Goal: Task Accomplishment & Management: Complete application form

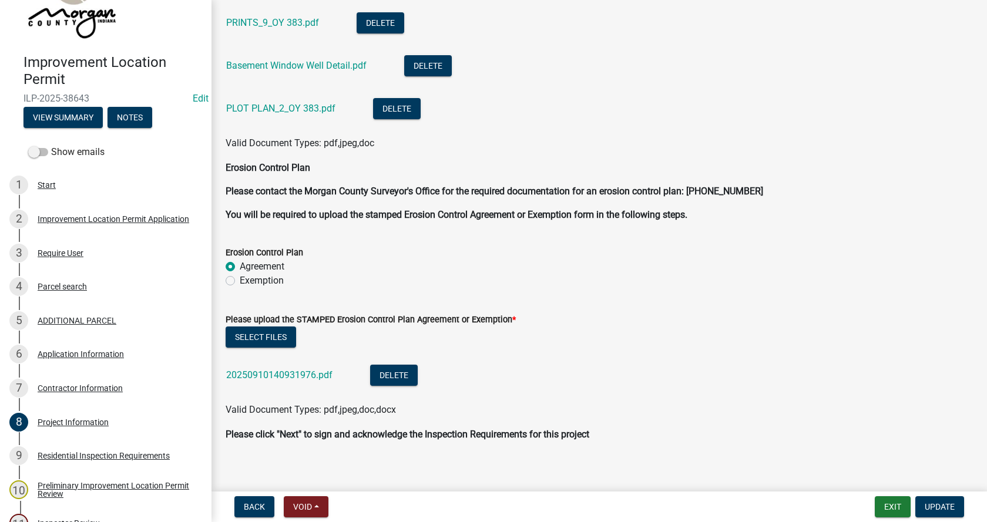
scroll to position [3358, 0]
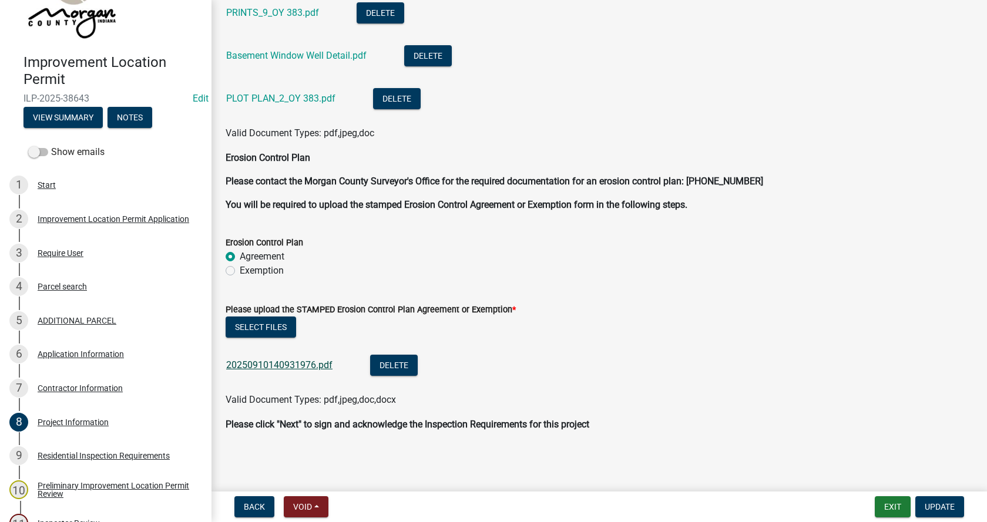
click at [258, 361] on link "20250910140931976.pdf" at bounding box center [279, 364] width 106 height 11
drag, startPoint x: 230, startPoint y: 271, endPoint x: 243, endPoint y: 270, distance: 13.0
click at [240, 271] on label "Exemption" at bounding box center [262, 271] width 44 height 14
click at [240, 271] on input "Exemption" at bounding box center [244, 268] width 8 height 8
radio input "true"
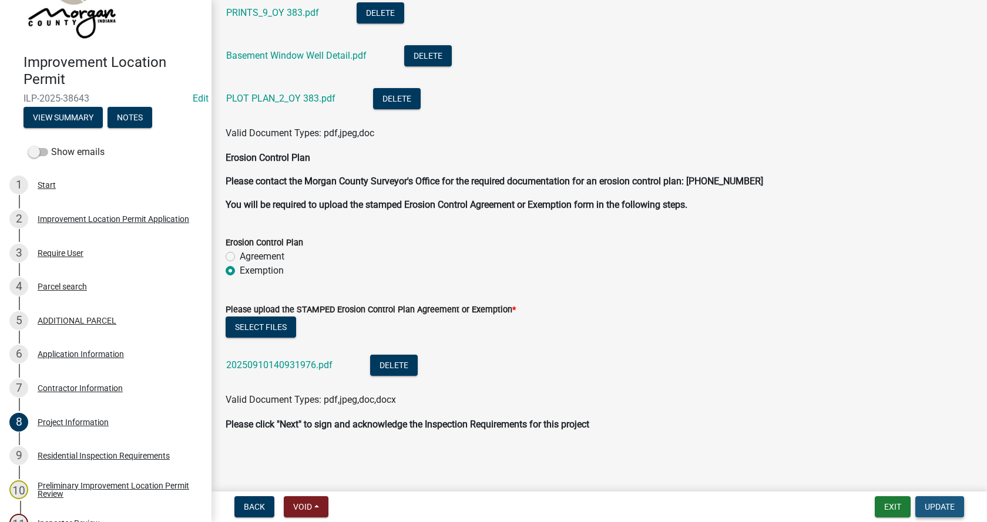
click at [950, 505] on span "Update" at bounding box center [939, 506] width 30 height 9
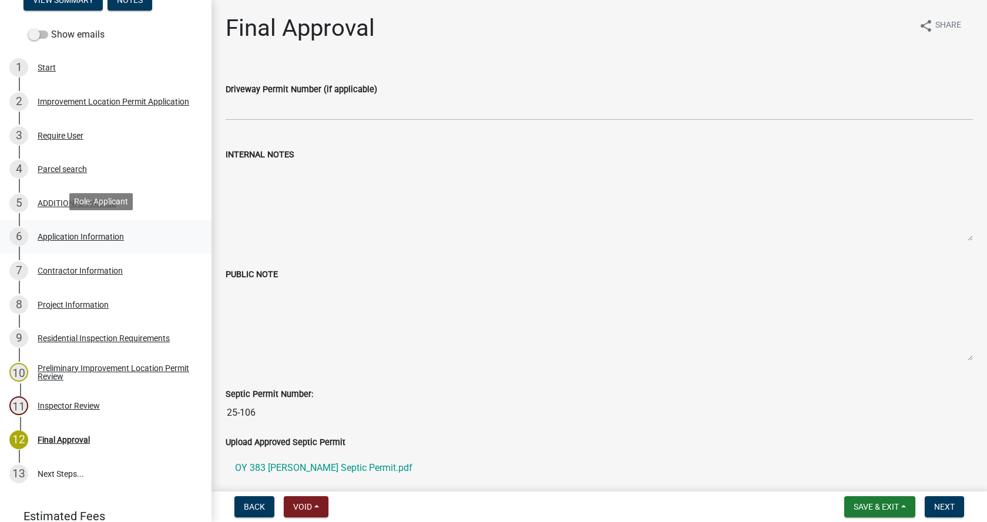
scroll to position [227, 0]
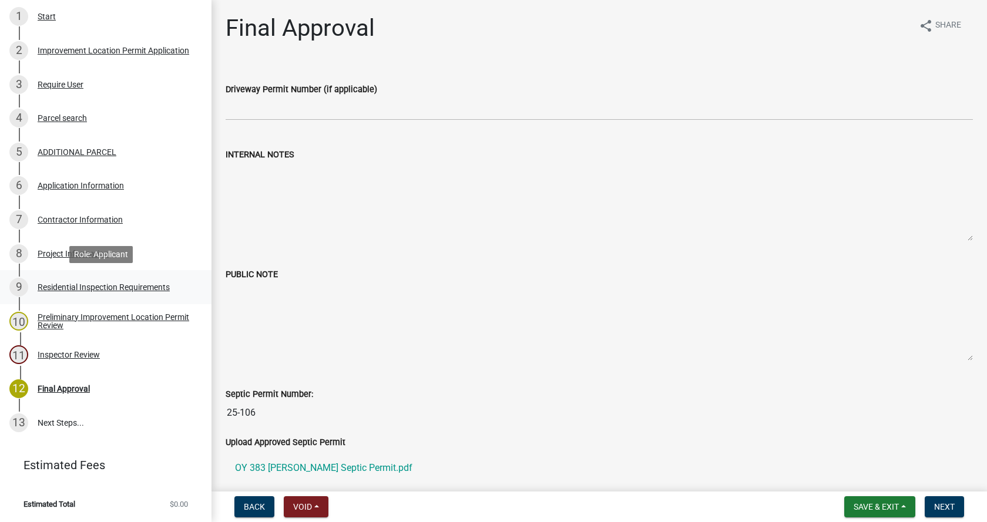
click at [42, 286] on div "Residential Inspection Requirements" at bounding box center [104, 287] width 132 height 8
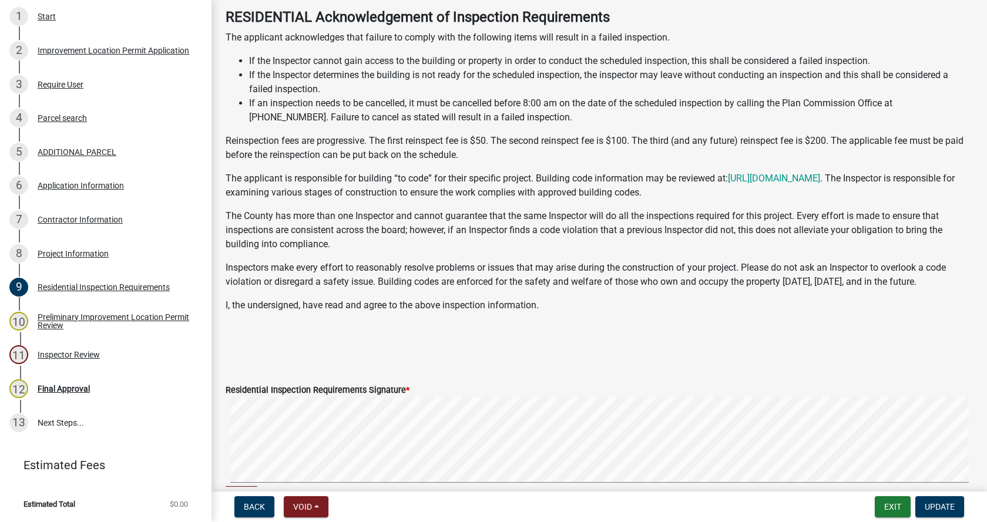
scroll to position [262, 0]
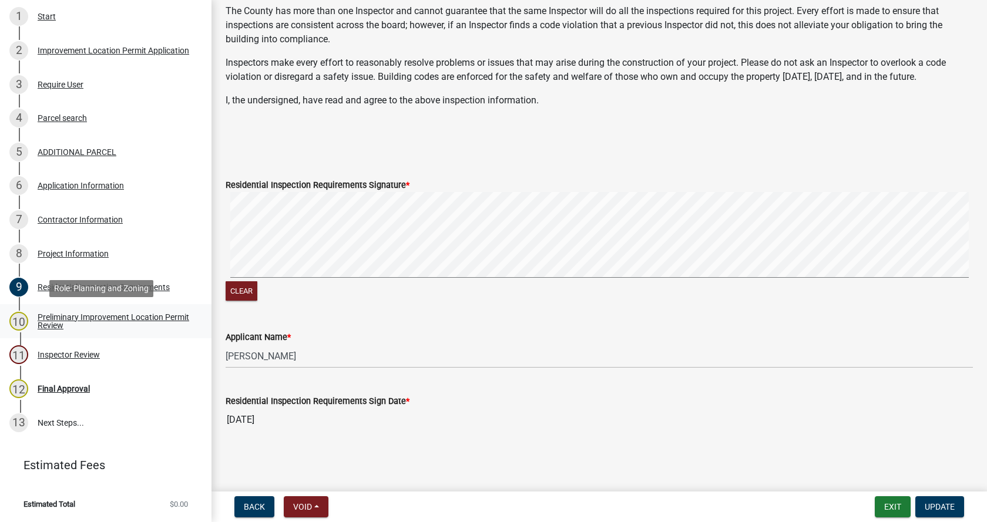
click at [40, 317] on div "Preliminary Improvement Location Permit Review" at bounding box center [115, 321] width 155 height 16
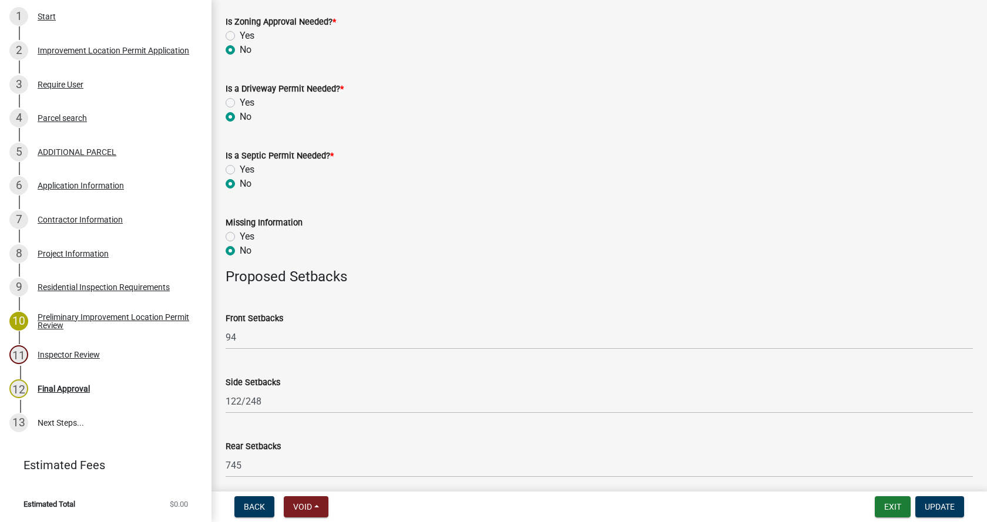
scroll to position [574, 0]
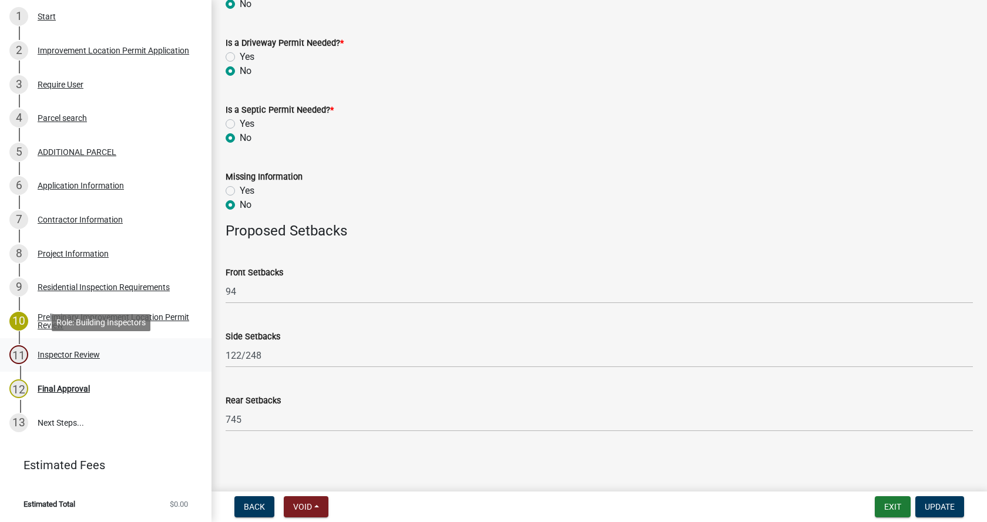
click at [45, 352] on div "Inspector Review" at bounding box center [69, 355] width 62 height 8
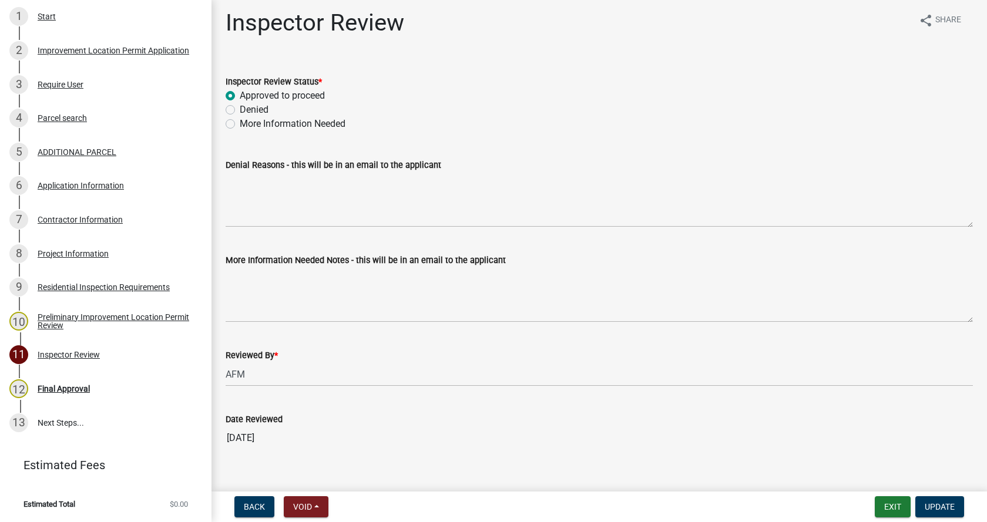
scroll to position [23, 0]
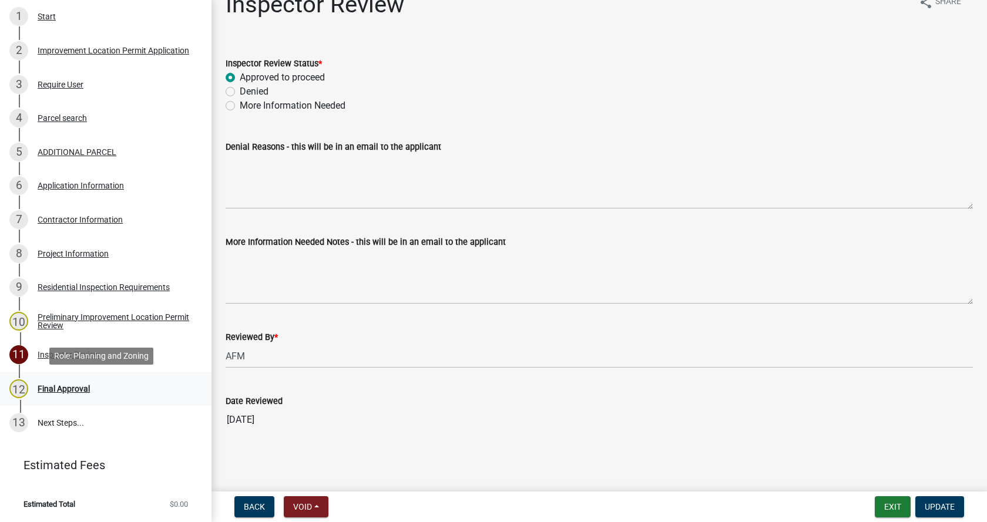
click at [42, 386] on div "Final Approval" at bounding box center [64, 389] width 52 height 8
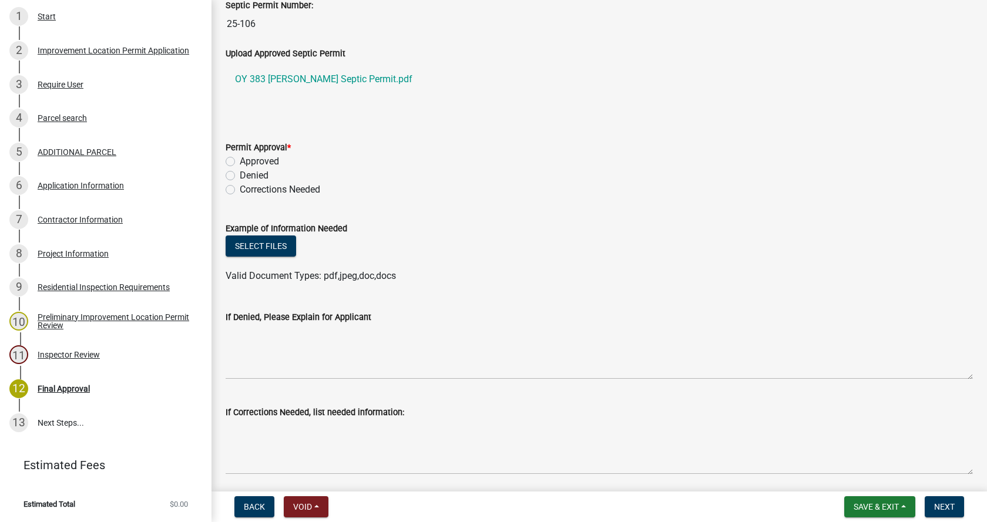
scroll to position [411, 0]
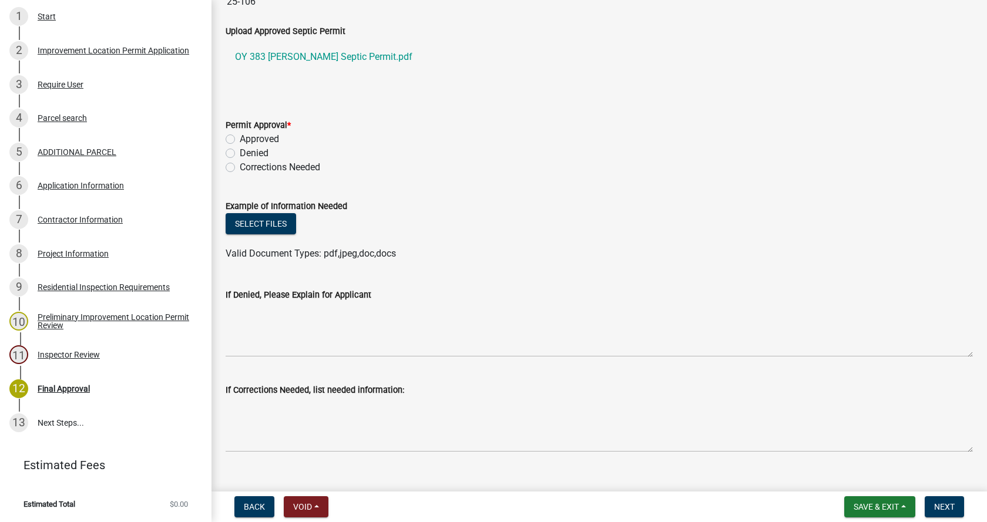
click at [240, 137] on label "Approved" at bounding box center [259, 139] width 39 height 14
click at [240, 137] on input "Approved" at bounding box center [244, 136] width 8 height 8
radio input "true"
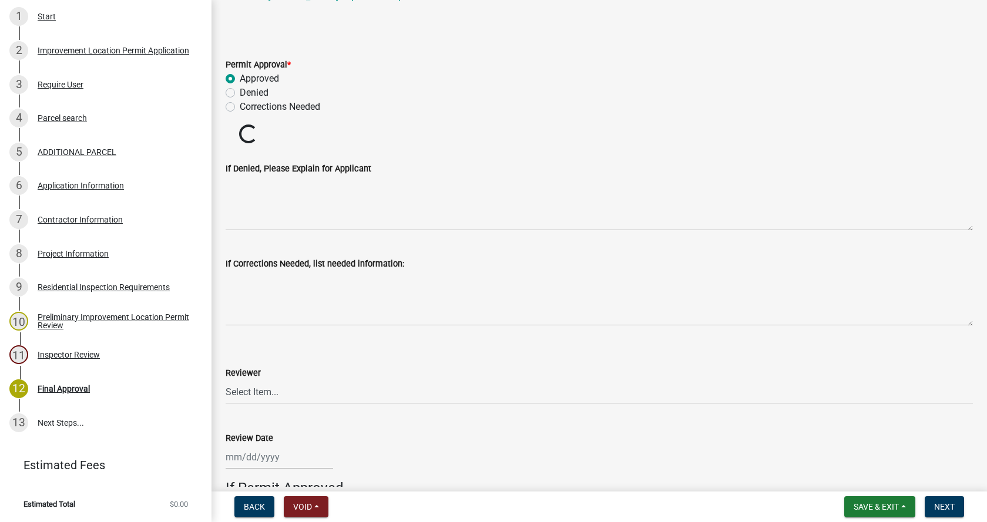
scroll to position [646, 0]
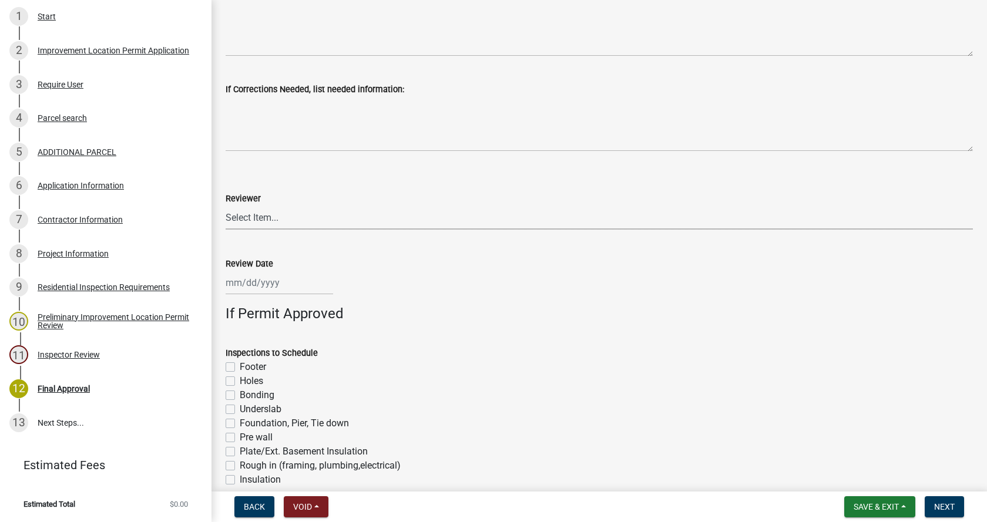
click at [241, 217] on select "Select Item... [PERSON_NAME] [PERSON_NAME] [PERSON_NAME]" at bounding box center [599, 218] width 747 height 24
click at [226, 206] on select "Select Item... [PERSON_NAME] [PERSON_NAME] [PERSON_NAME]" at bounding box center [599, 218] width 747 height 24
select select "4bf9213e-c266-4258-8e9b-d5f6a07002fa"
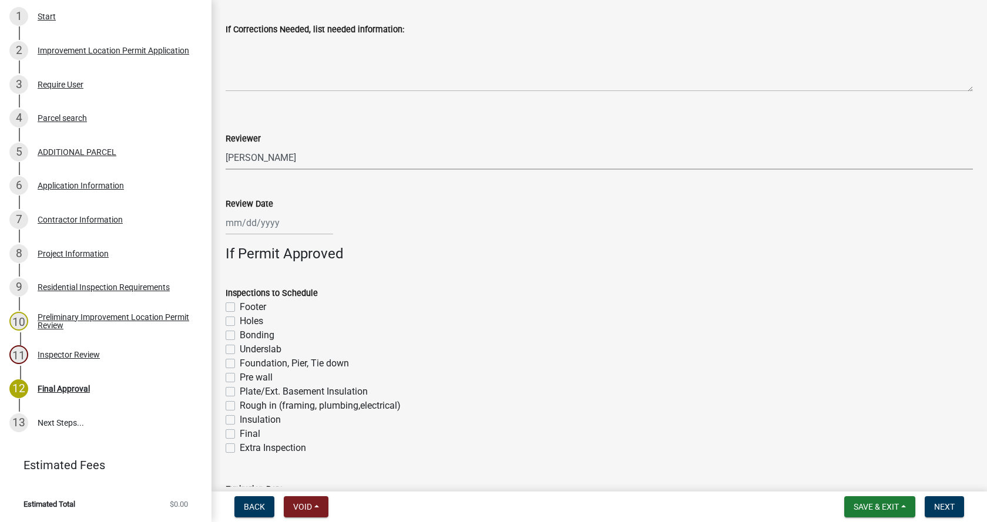
scroll to position [861, 0]
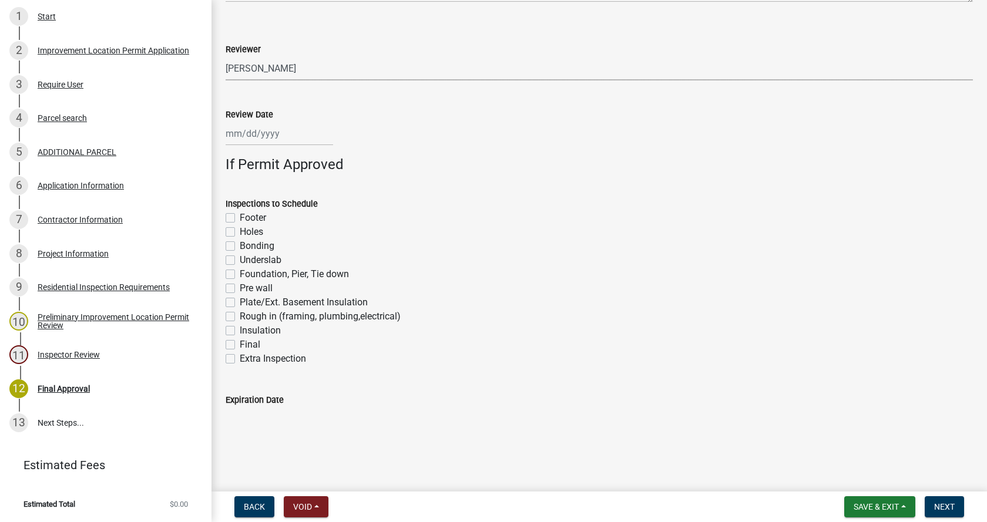
click at [236, 134] on div at bounding box center [279, 134] width 107 height 24
select select "10"
select select "2025"
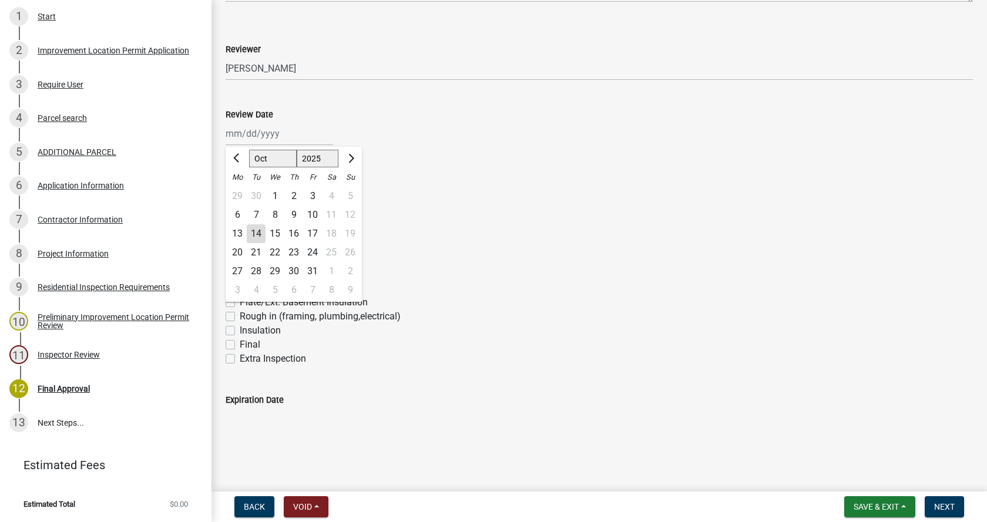
click at [255, 231] on div "14" at bounding box center [256, 233] width 19 height 19
type input "[DATE]"
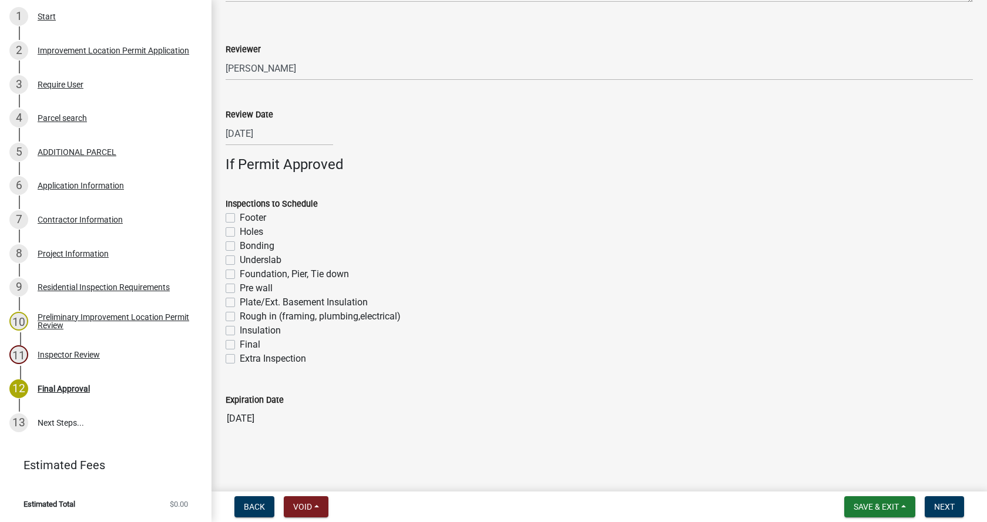
click at [240, 218] on label "Footer" at bounding box center [253, 218] width 26 height 14
click at [240, 218] on input "Footer" at bounding box center [244, 215] width 8 height 8
checkbox input "true"
checkbox input "false"
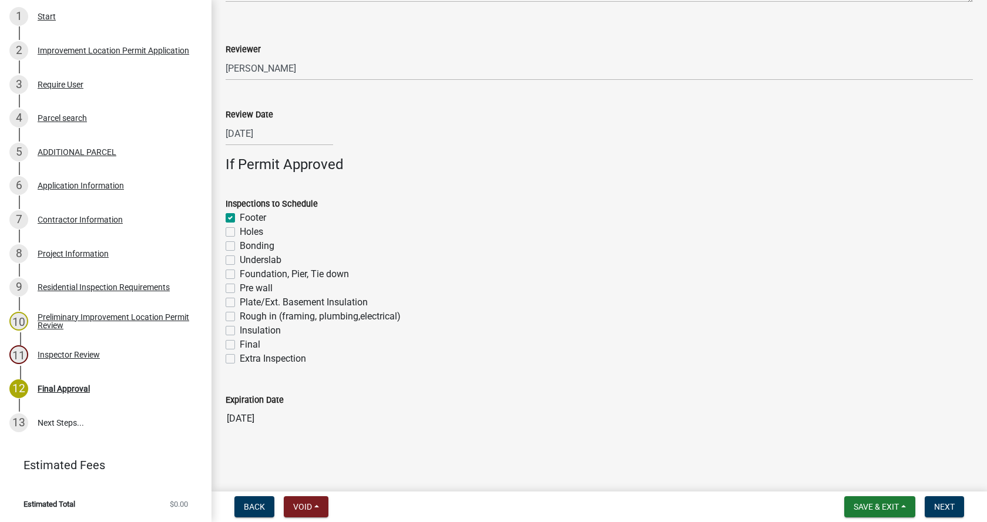
checkbox input "false"
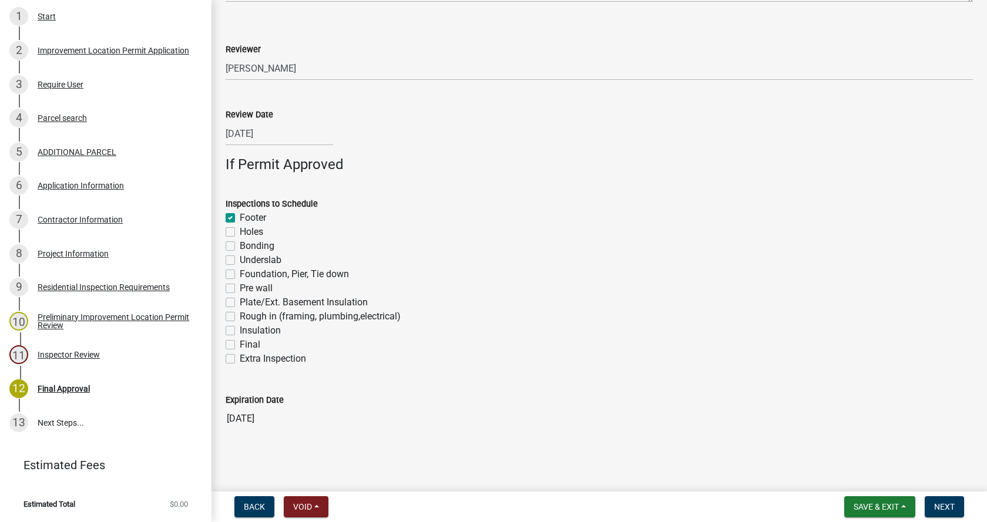
checkbox input "false"
click at [240, 271] on label "Foundation, Pier, Tie down" at bounding box center [294, 274] width 109 height 14
click at [240, 271] on input "Foundation, Pier, Tie down" at bounding box center [244, 271] width 8 height 8
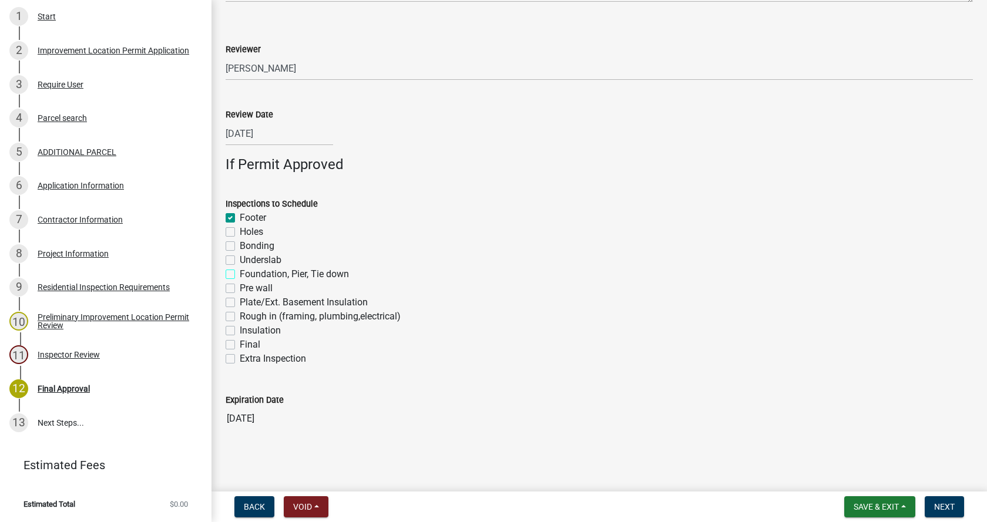
checkbox input "true"
checkbox input "false"
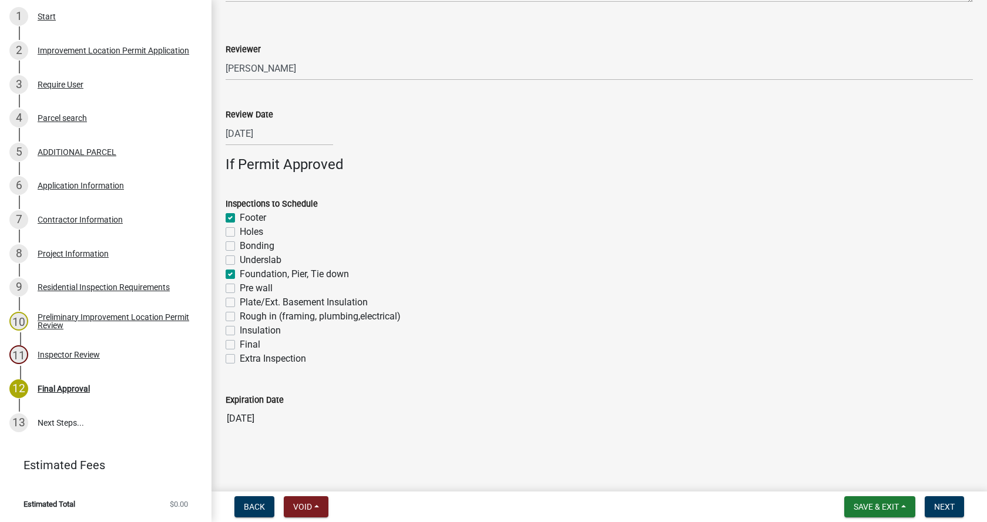
checkbox input "true"
checkbox input "false"
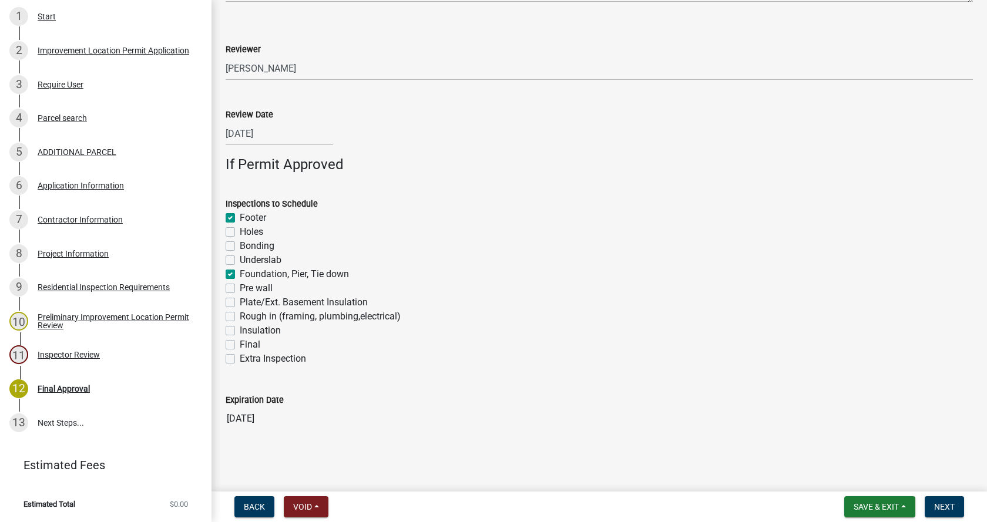
checkbox input "false"
click at [240, 314] on label "Rough in (framing, plumbing,electrical)" at bounding box center [320, 317] width 161 height 14
click at [240, 314] on input "Rough in (framing, plumbing,electrical)" at bounding box center [244, 314] width 8 height 8
checkbox input "true"
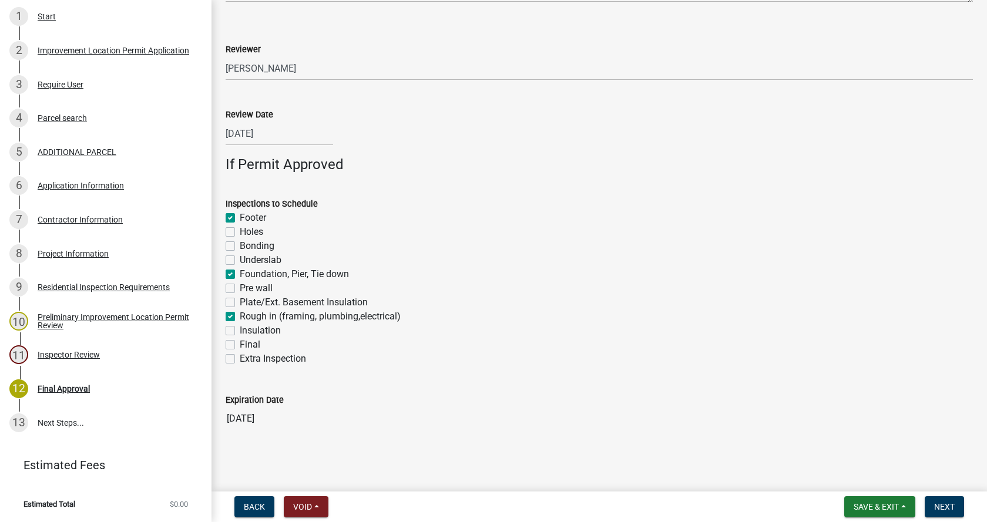
checkbox input "true"
checkbox input "false"
checkbox input "true"
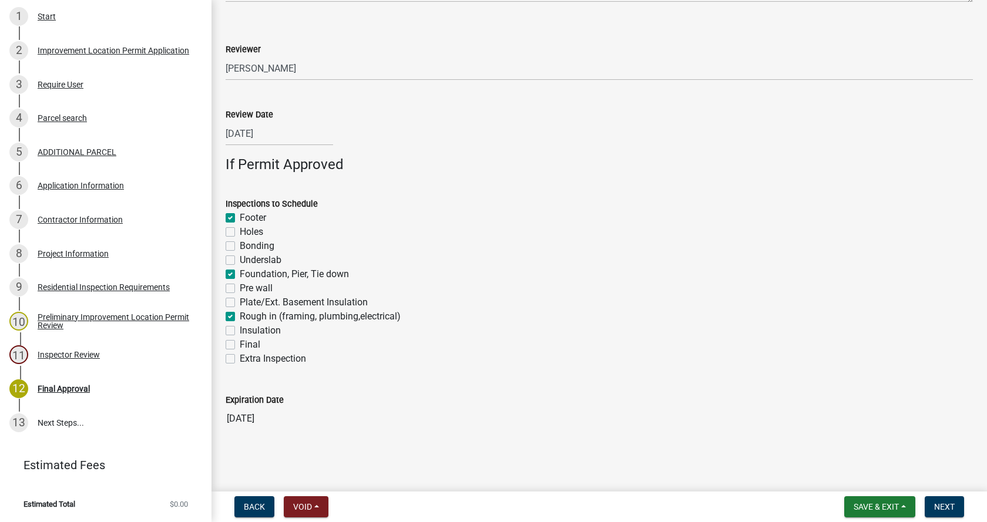
checkbox input "false"
checkbox input "true"
checkbox input "false"
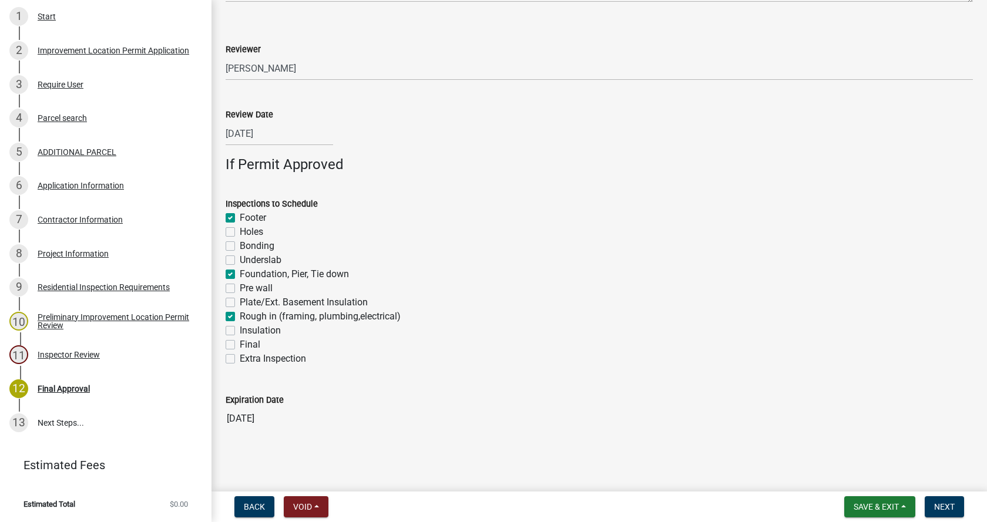
checkbox input "false"
click at [240, 328] on label "Insulation" at bounding box center [260, 331] width 41 height 14
click at [240, 328] on input "Insulation" at bounding box center [244, 328] width 8 height 8
checkbox input "true"
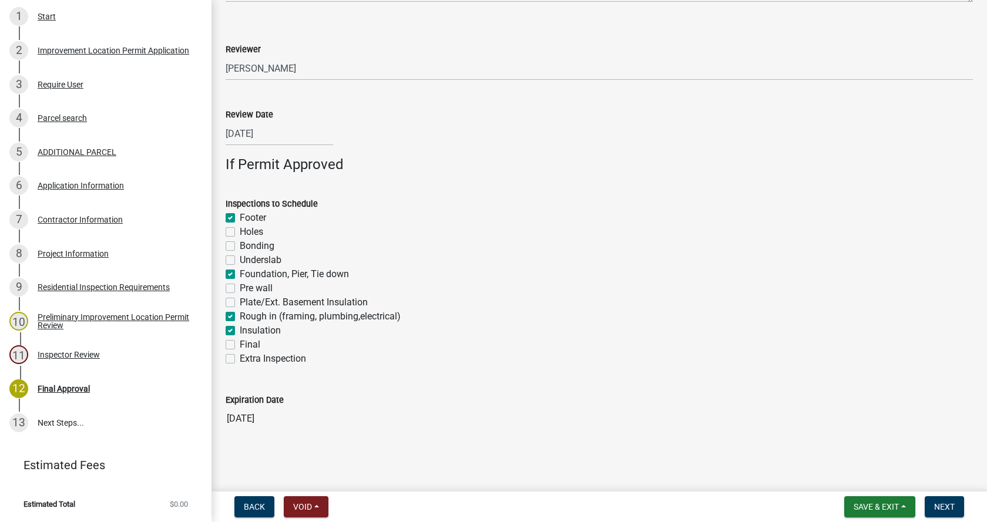
checkbox input "false"
checkbox input "true"
checkbox input "false"
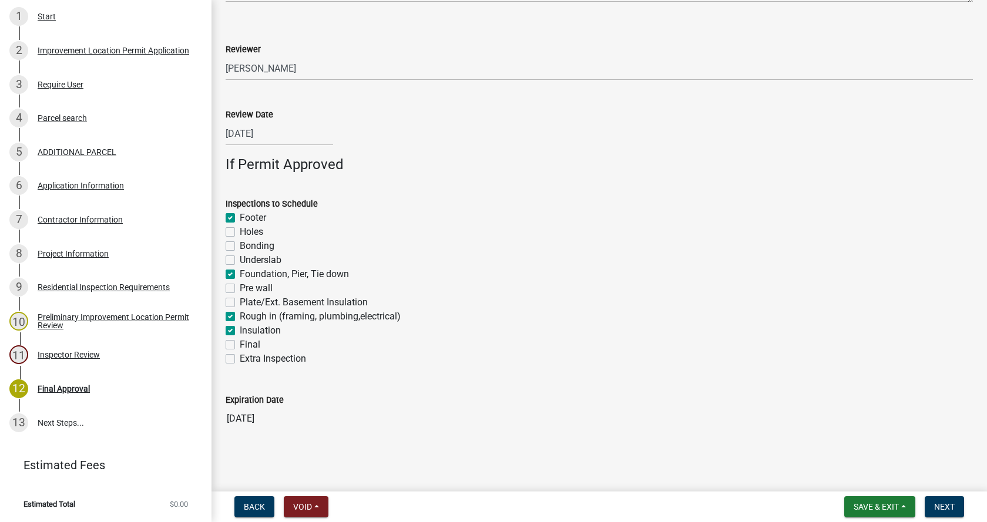
checkbox input "false"
checkbox input "true"
checkbox input "false"
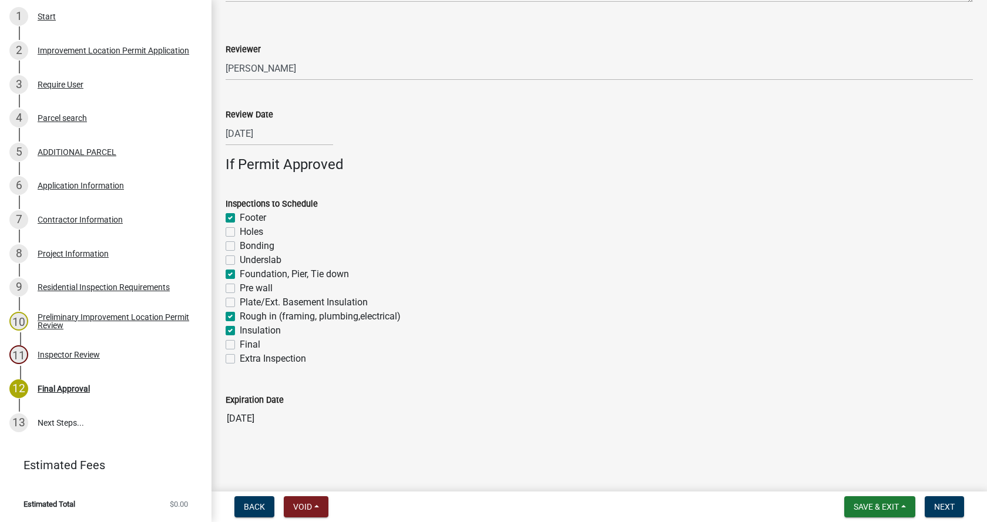
click at [240, 342] on label "Final" at bounding box center [250, 345] width 21 height 14
click at [240, 342] on input "Final" at bounding box center [244, 342] width 8 height 8
checkbox input "true"
checkbox input "false"
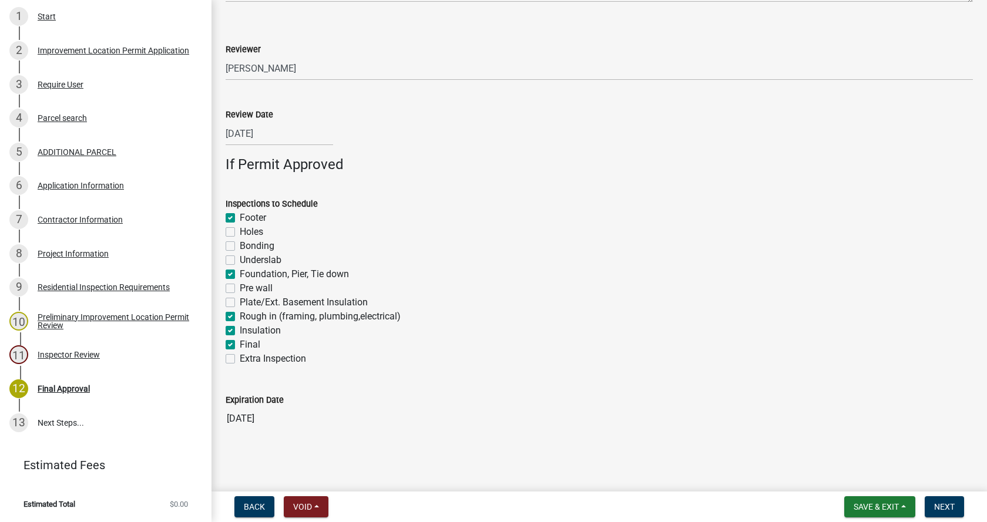
checkbox input "false"
checkbox input "true"
checkbox input "false"
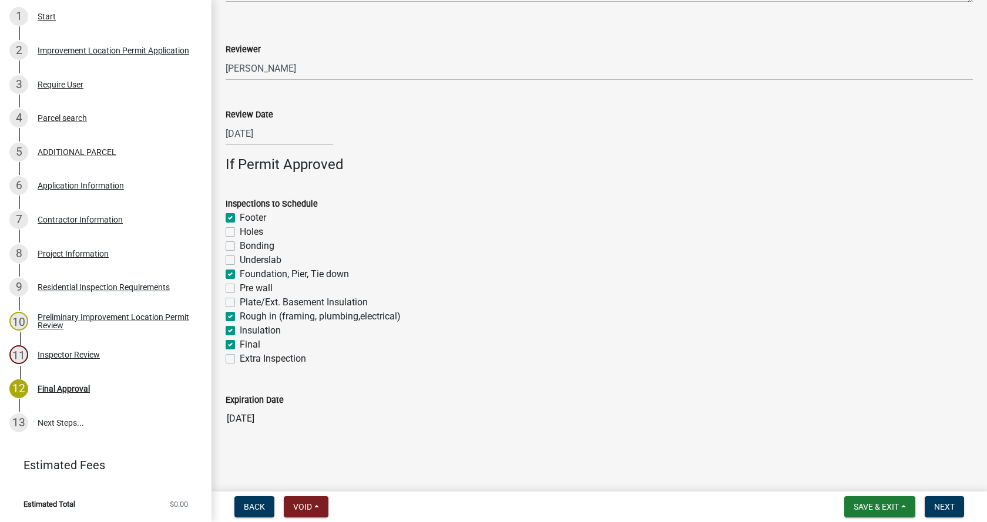
checkbox input "true"
checkbox input "false"
click at [240, 330] on label "Insulation" at bounding box center [260, 331] width 41 height 14
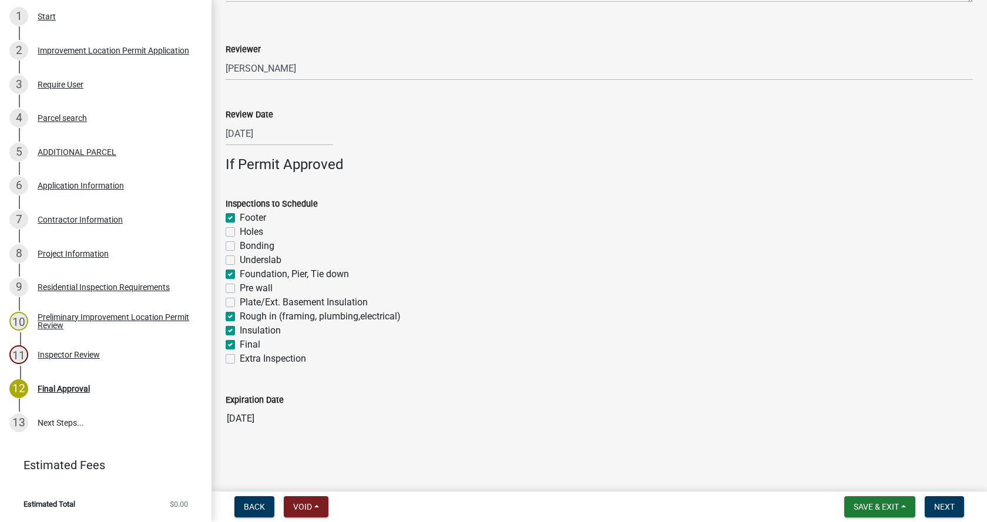
click at [240, 330] on input "Insulation" at bounding box center [244, 328] width 8 height 8
checkbox input "false"
checkbox input "true"
checkbox input "false"
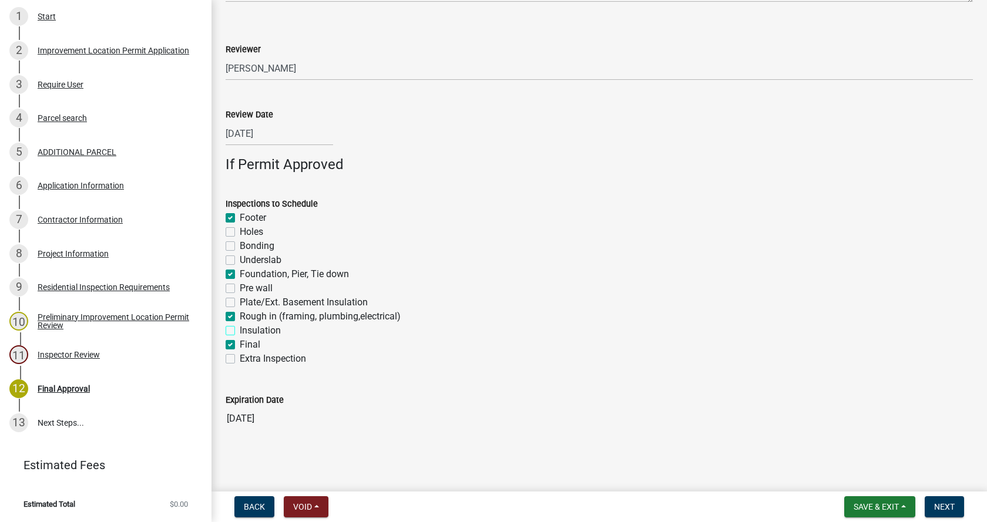
checkbox input "false"
checkbox input "true"
checkbox input "false"
checkbox input "true"
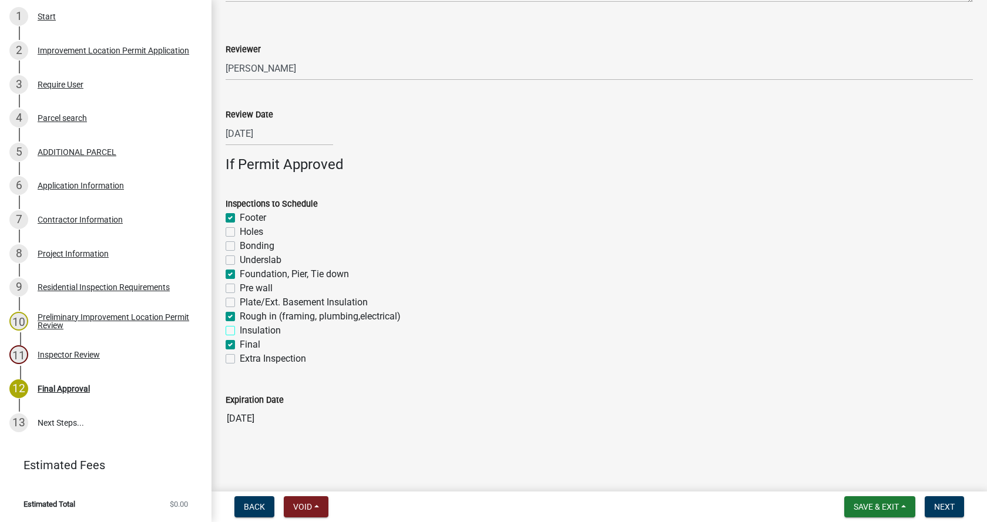
checkbox input "false"
checkbox input "true"
checkbox input "false"
click at [941, 503] on span "Next" at bounding box center [944, 506] width 21 height 9
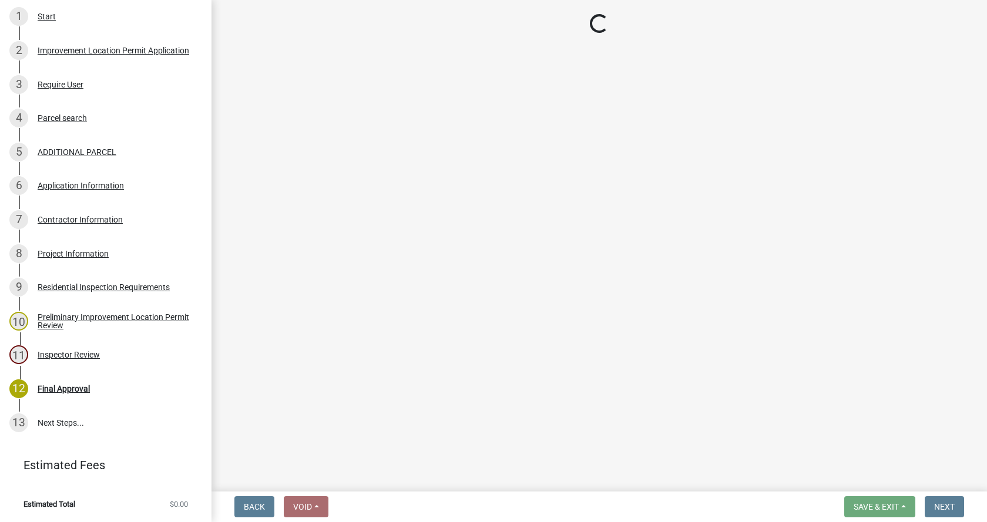
scroll to position [464, 0]
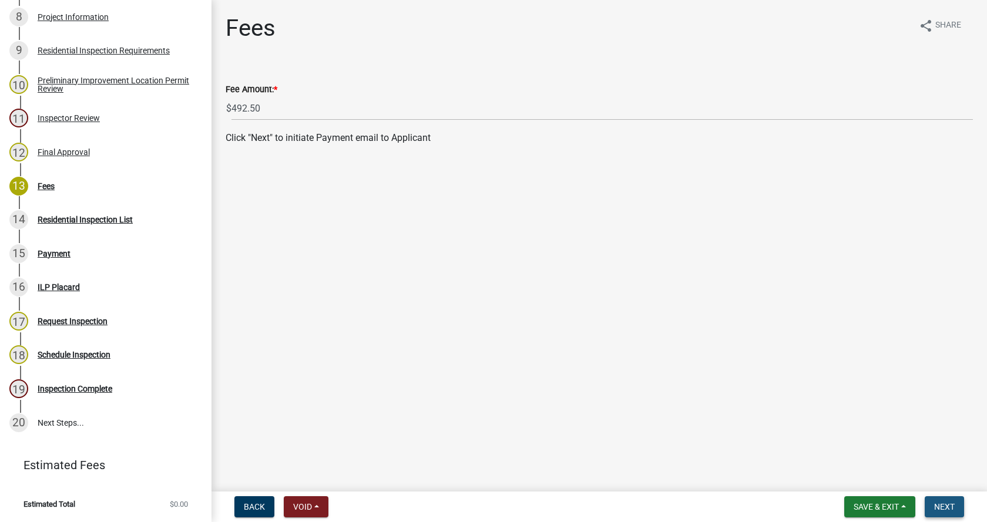
click at [945, 503] on span "Next" at bounding box center [944, 506] width 21 height 9
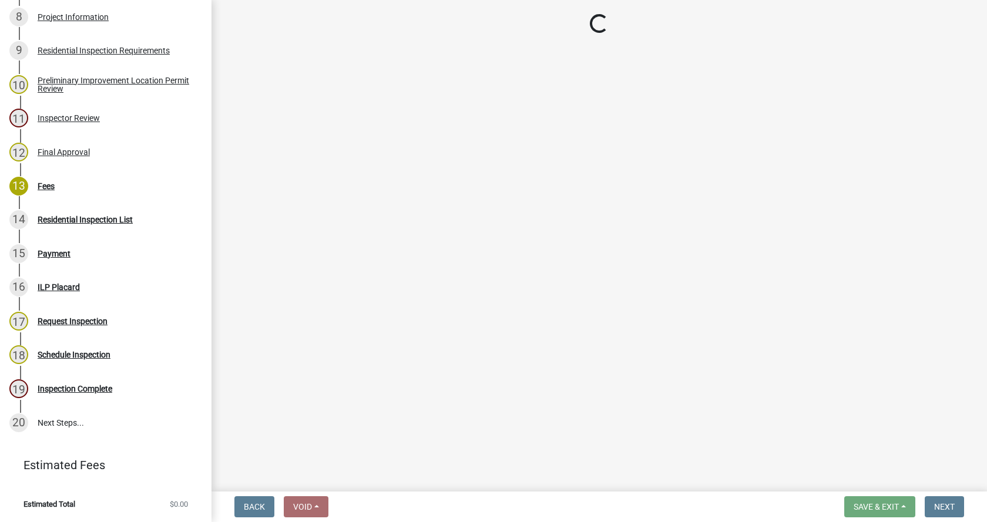
select select "3: 3"
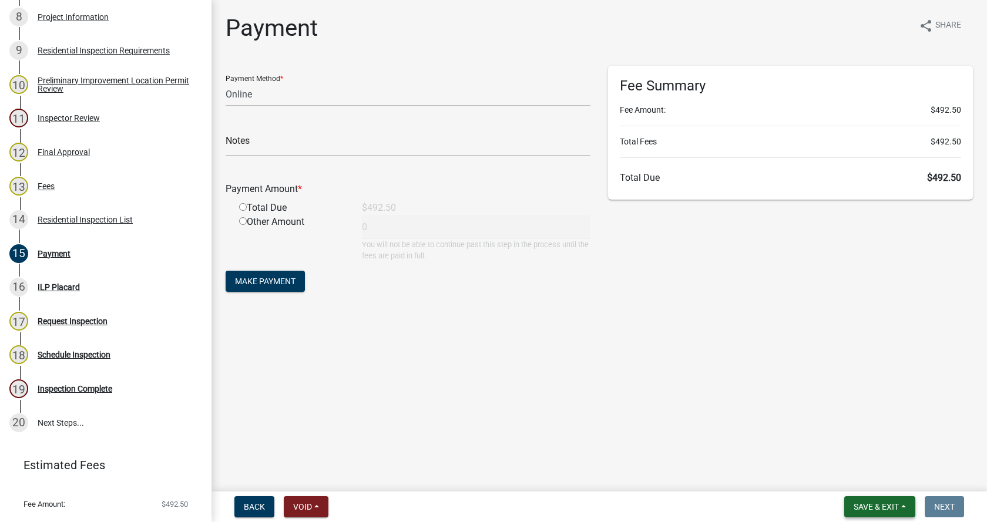
click at [884, 505] on span "Save & Exit" at bounding box center [875, 506] width 45 height 9
click at [871, 476] on button "Save & Exit" at bounding box center [868, 476] width 94 height 28
